Goal: Obtain resource: Obtain resource

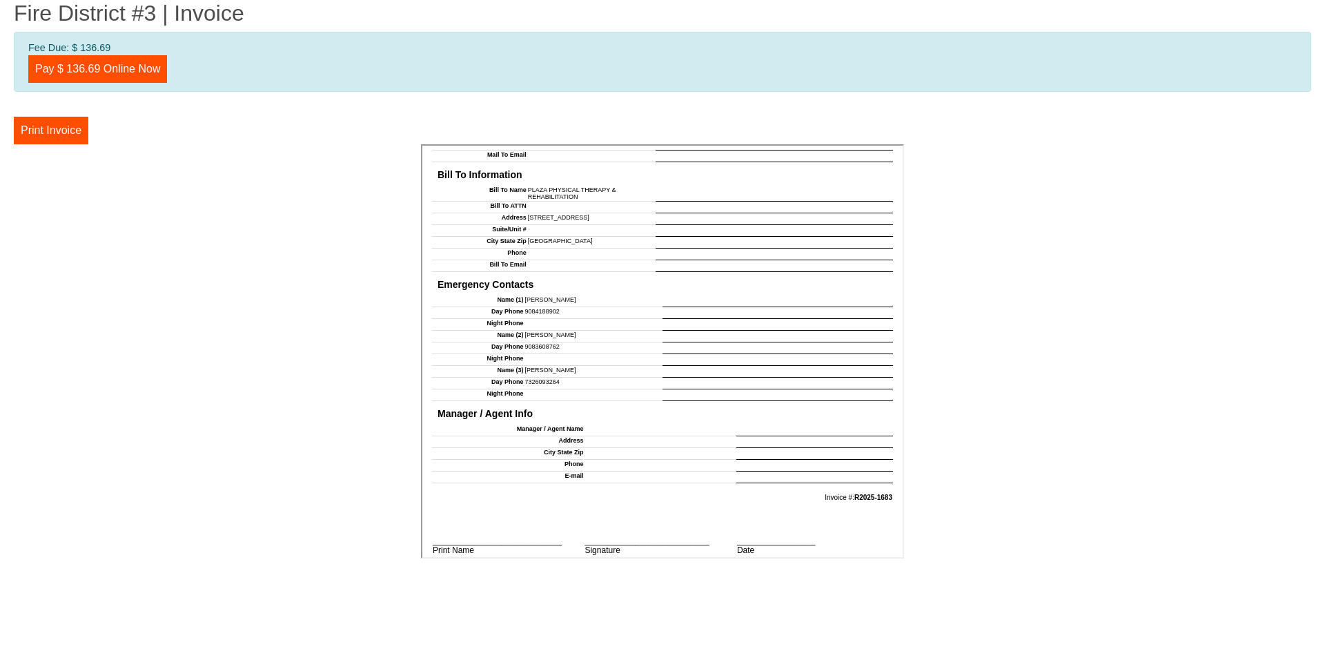
scroll to position [1149, 0]
click at [36, 128] on button "Print Invoice" at bounding box center [51, 131] width 75 height 28
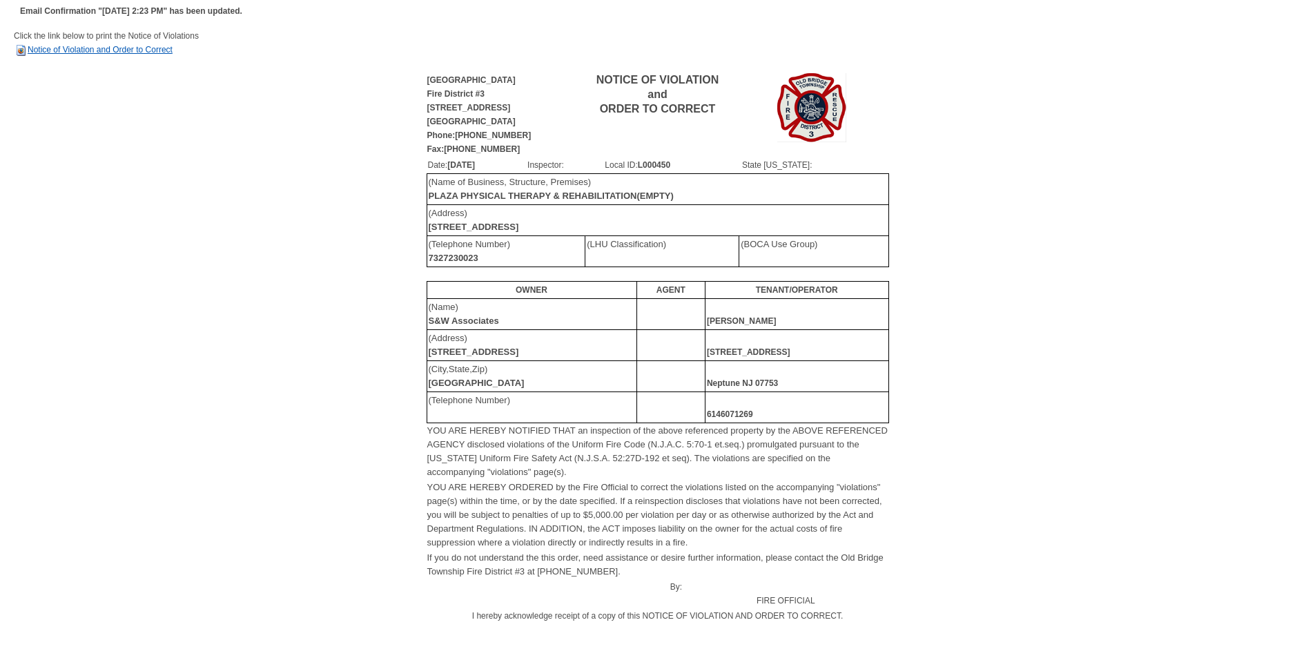
click at [48, 49] on link "Notice of Violation and Order to Correct" at bounding box center [93, 50] width 159 height 10
click at [75, 47] on link "Notice of Violation and Order to Correct" at bounding box center [93, 50] width 159 height 10
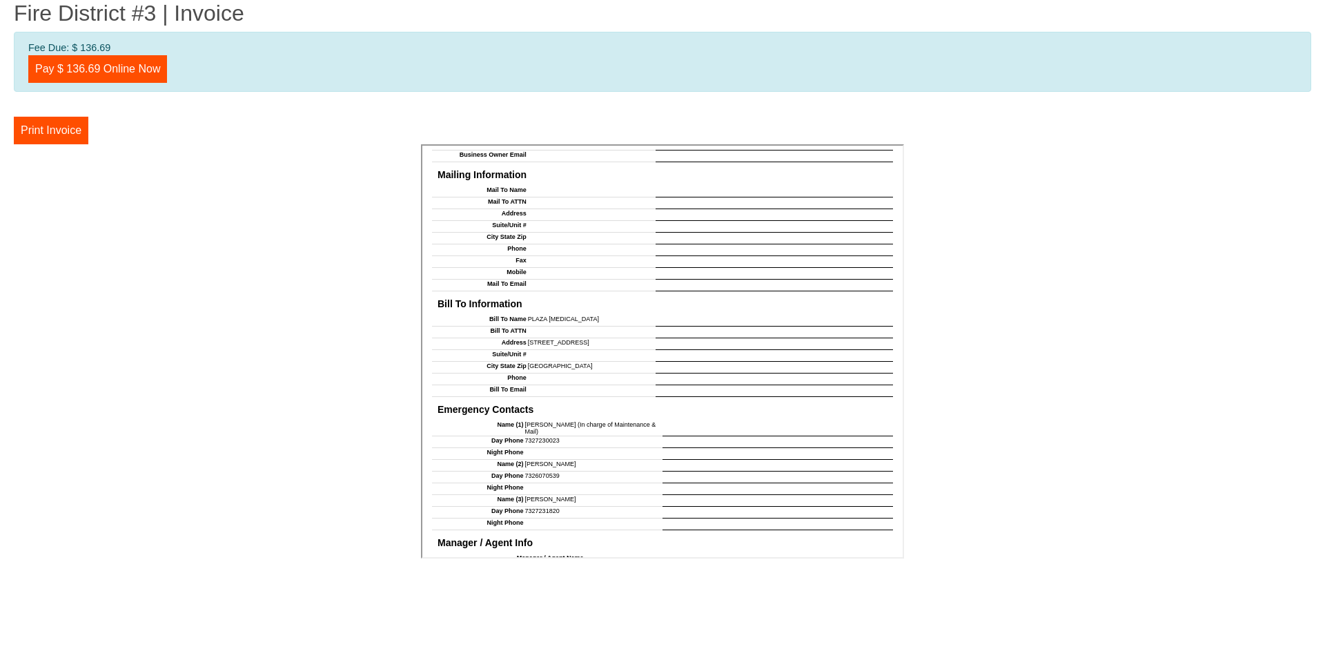
scroll to position [1131, 0]
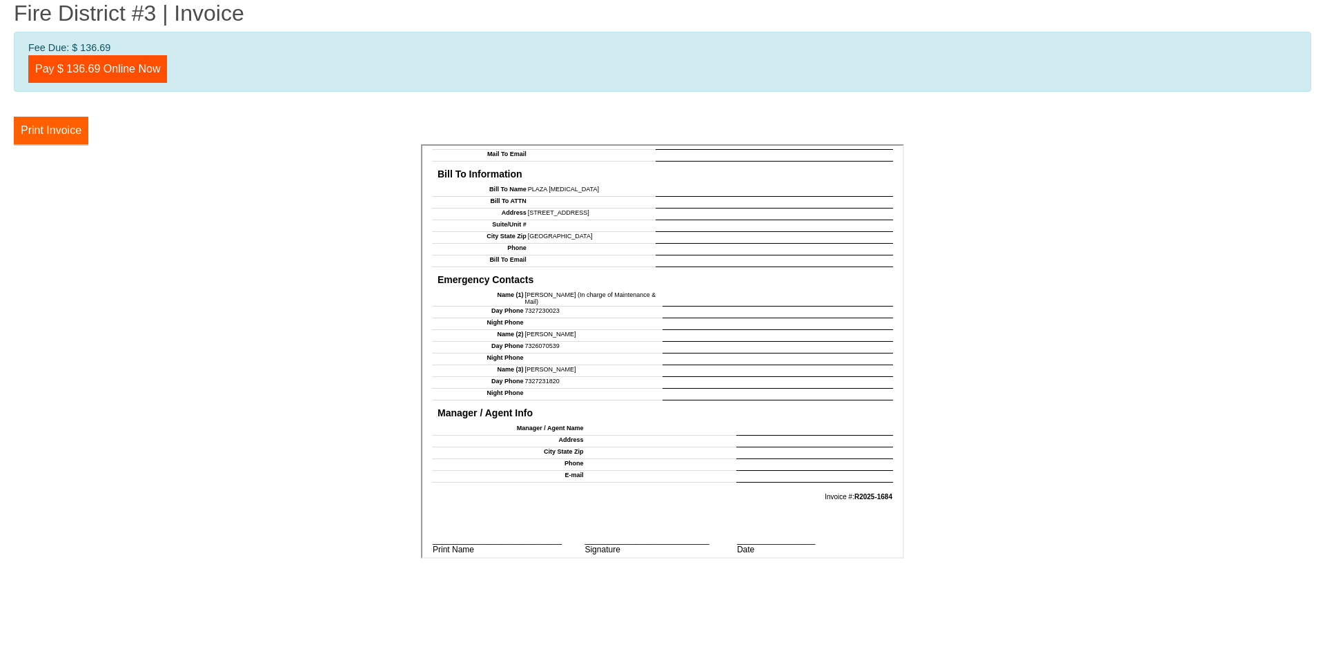
click at [53, 132] on button "Print Invoice" at bounding box center [51, 131] width 75 height 28
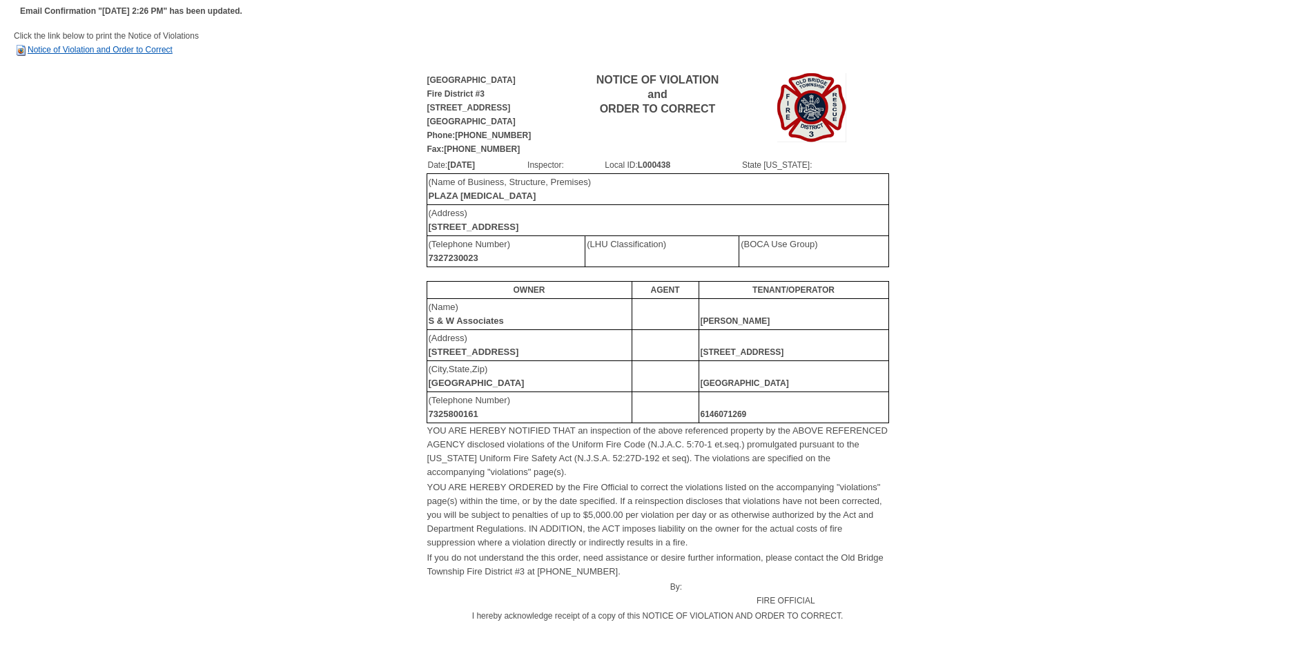
click at [92, 49] on link "Notice of Violation and Order to Correct" at bounding box center [93, 50] width 159 height 10
